Goal: Task Accomplishment & Management: Manage account settings

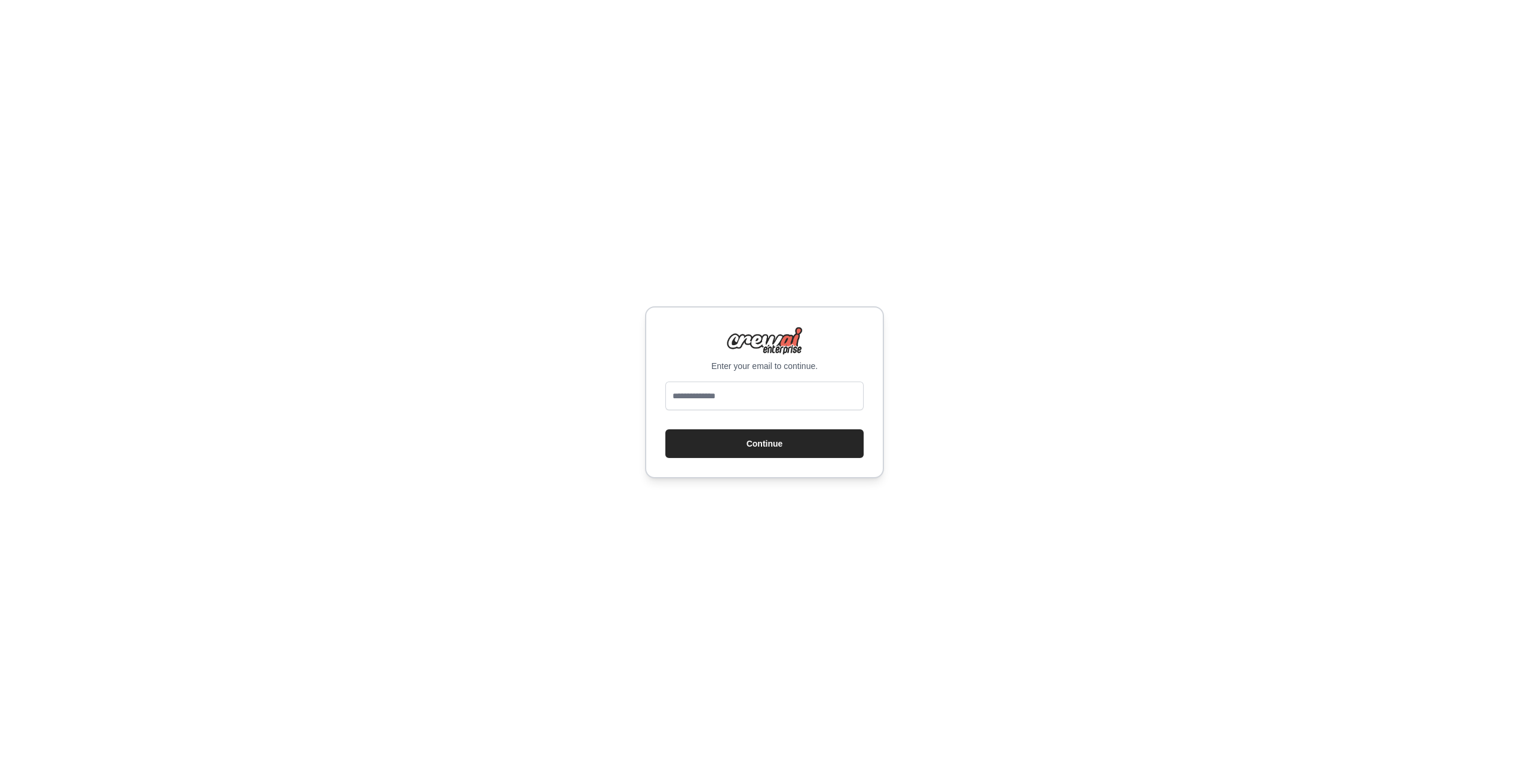
click at [717, 395] on input "email" at bounding box center [764, 396] width 198 height 29
type input "**********"
click at [758, 439] on button "Continue" at bounding box center [764, 444] width 198 height 29
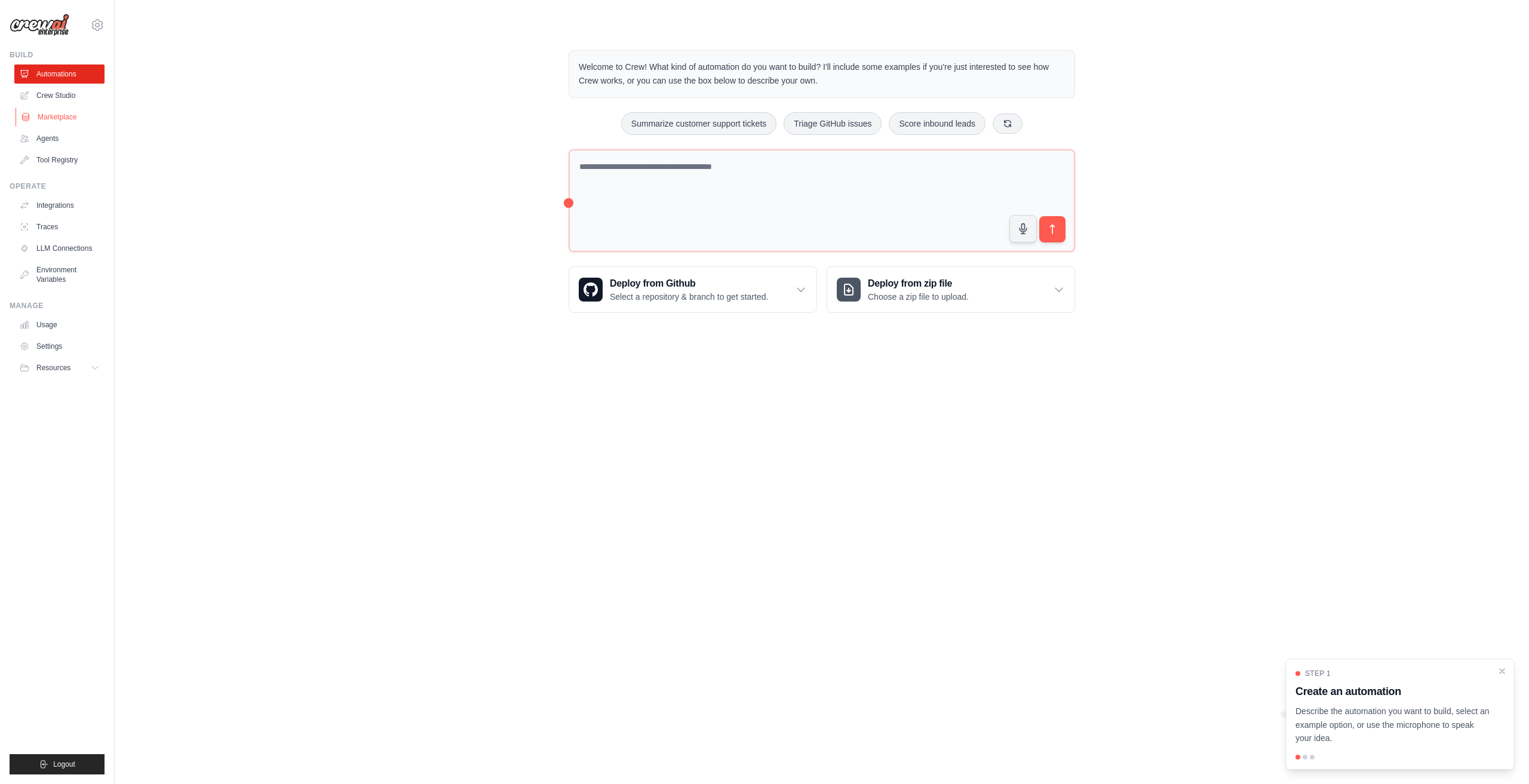
click at [60, 115] on link "Marketplace" at bounding box center [60, 117] width 90 height 19
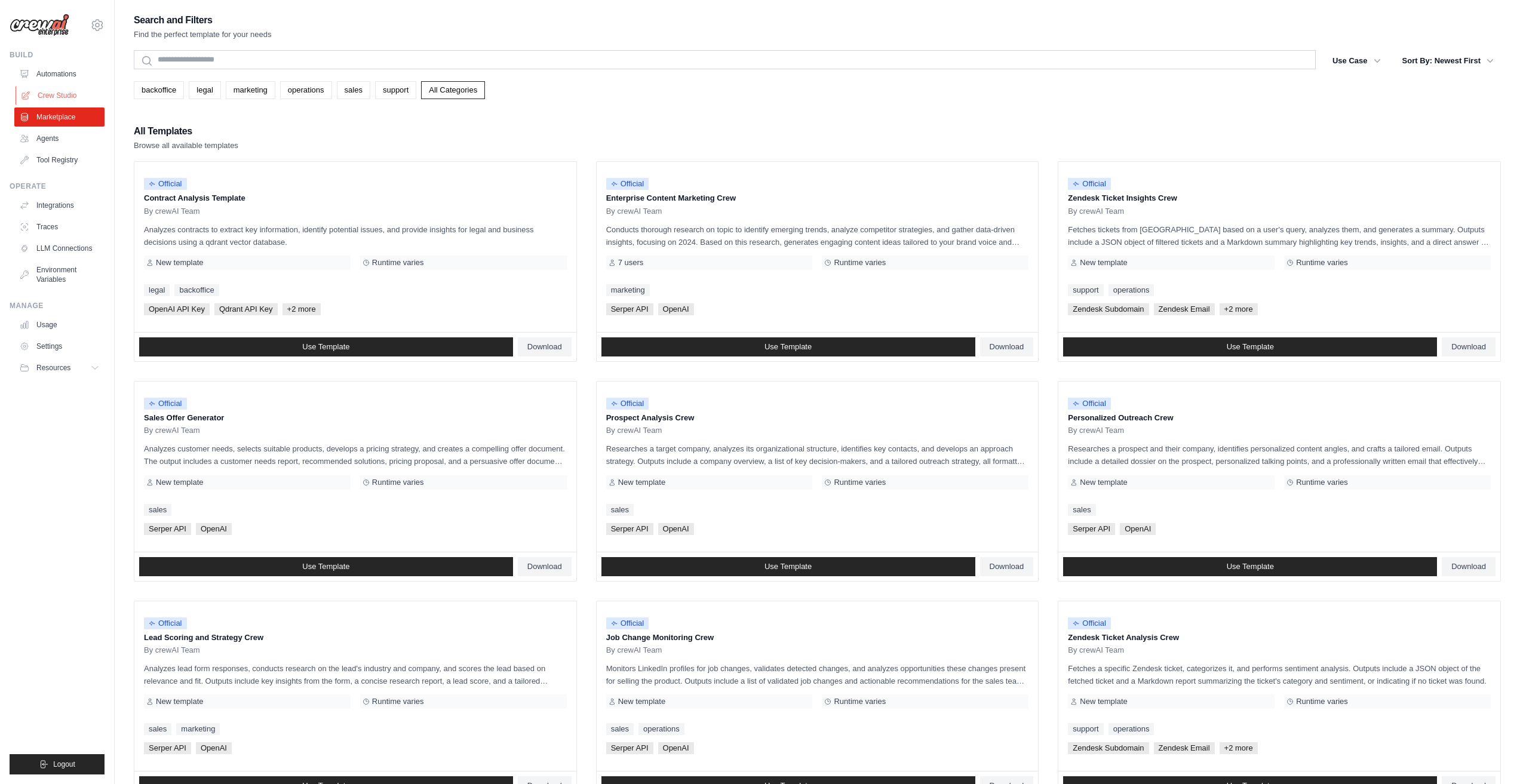
click at [73, 92] on link "Crew Studio" at bounding box center [60, 96] width 90 height 19
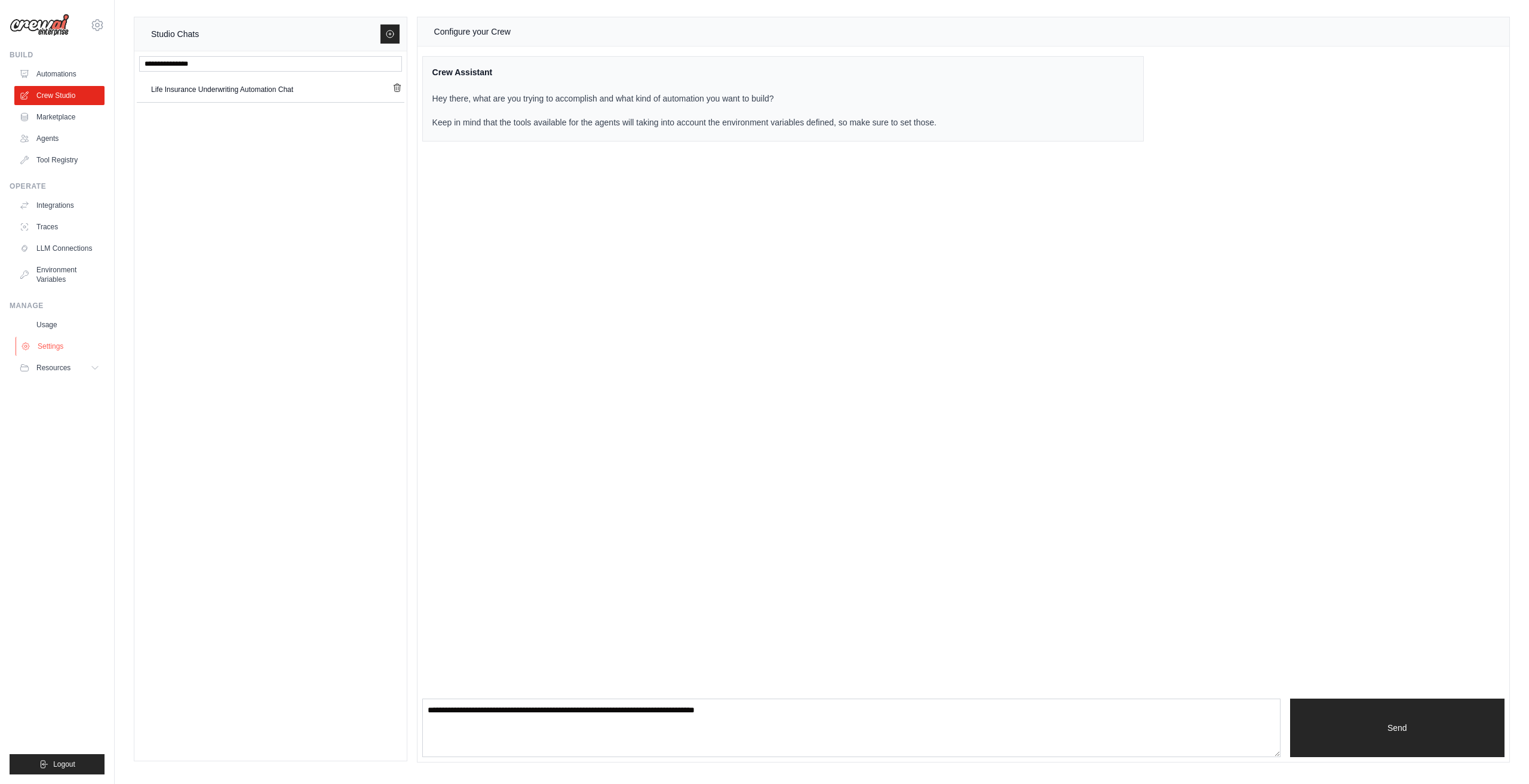
click at [62, 343] on link "Settings" at bounding box center [60, 347] width 90 height 19
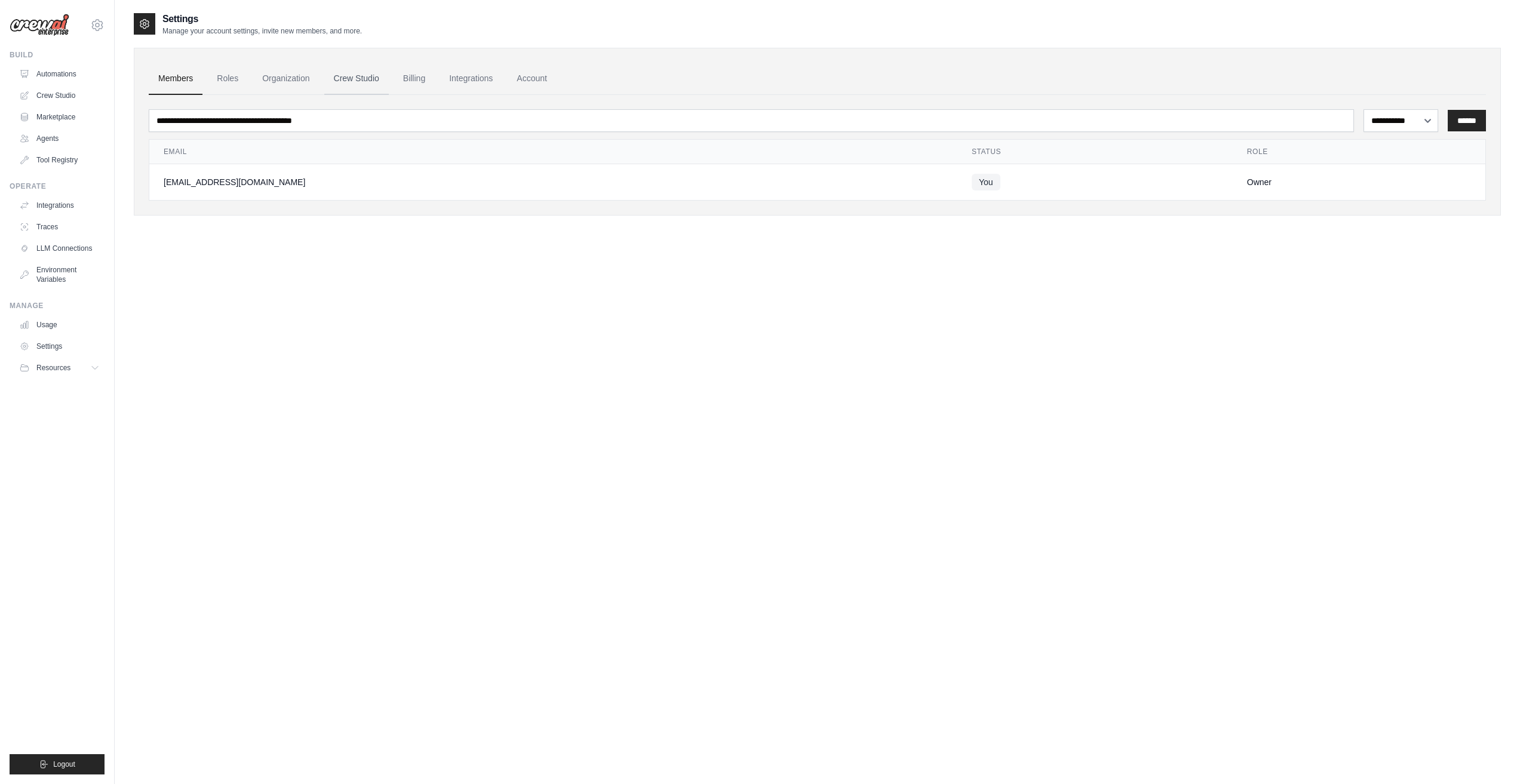
click at [367, 71] on link "Crew Studio" at bounding box center [357, 79] width 65 height 32
